Goal: Information Seeking & Learning: Learn about a topic

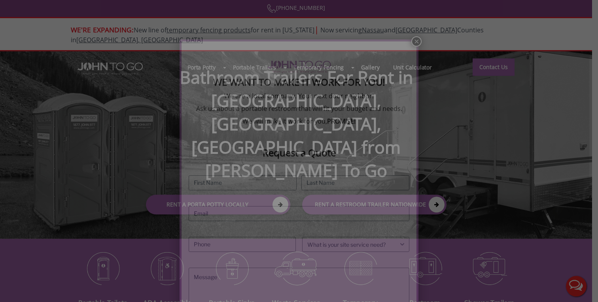
scroll to position [60, 0]
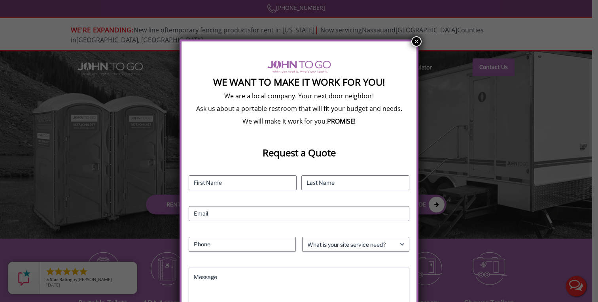
click at [417, 41] on button "×" at bounding box center [416, 41] width 10 height 10
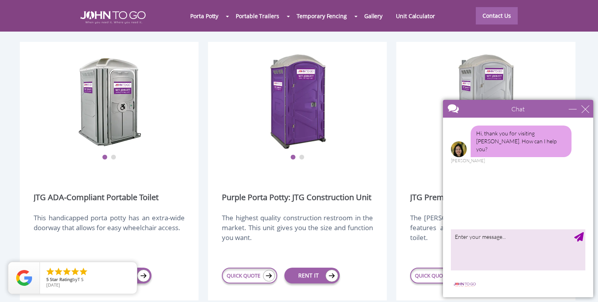
scroll to position [967, 0]
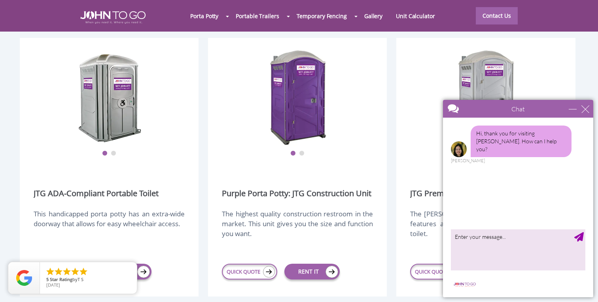
click at [132, 74] on div at bounding box center [299, 151] width 598 height 302
click at [112, 75] on img at bounding box center [109, 97] width 63 height 99
